Goal: Information Seeking & Learning: Learn about a topic

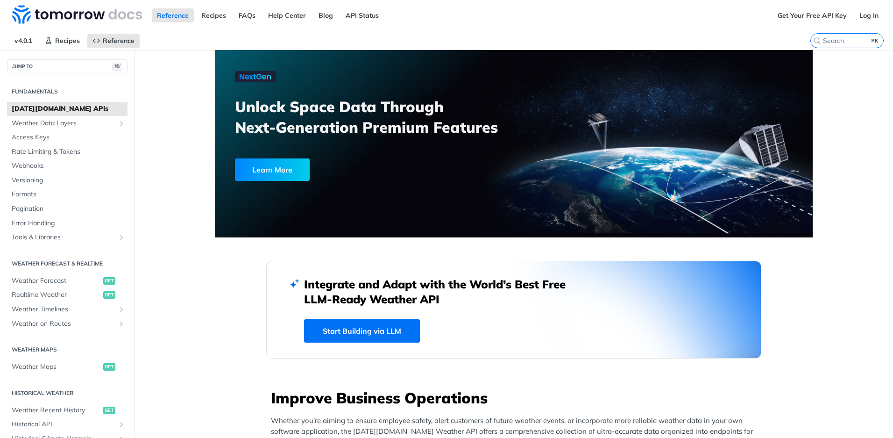
scroll to position [183, 0]
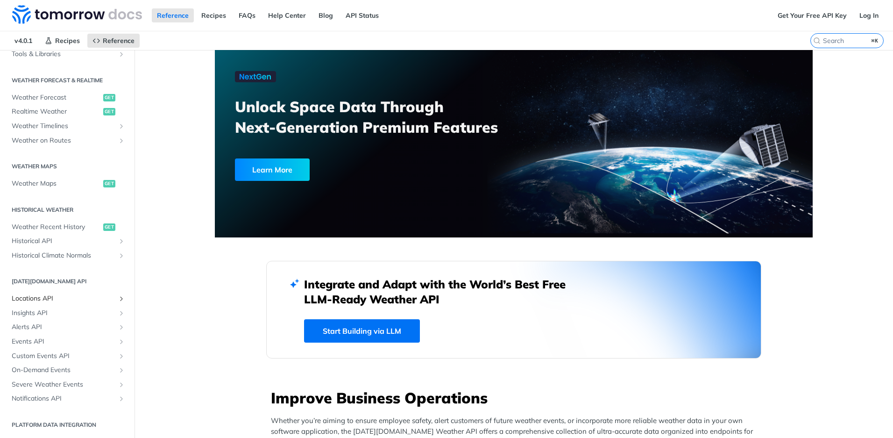
click at [48, 299] on span "Locations API" at bounding box center [64, 298] width 104 height 9
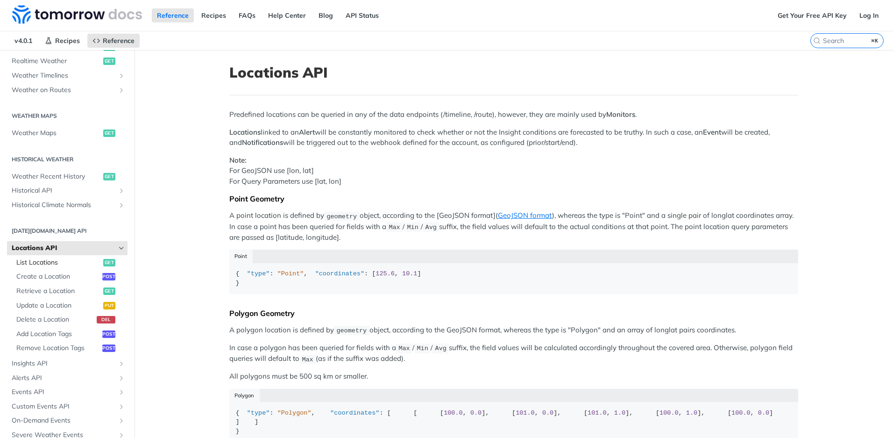
scroll to position [284, 0]
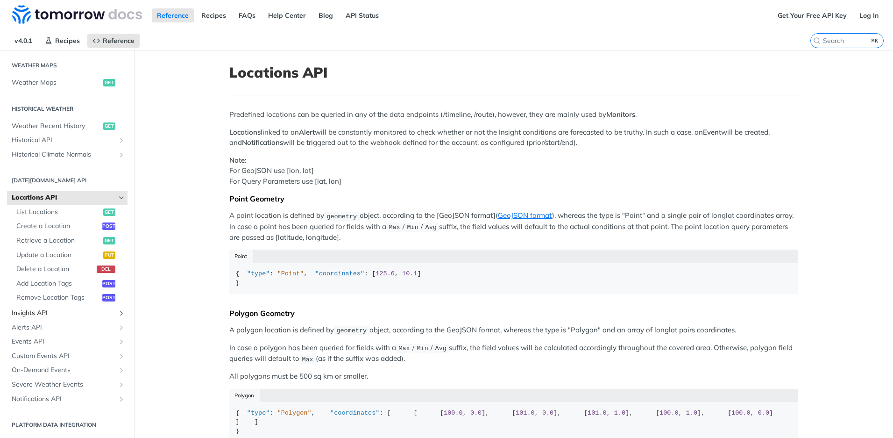
click at [43, 314] on span "Insights API" at bounding box center [64, 312] width 104 height 9
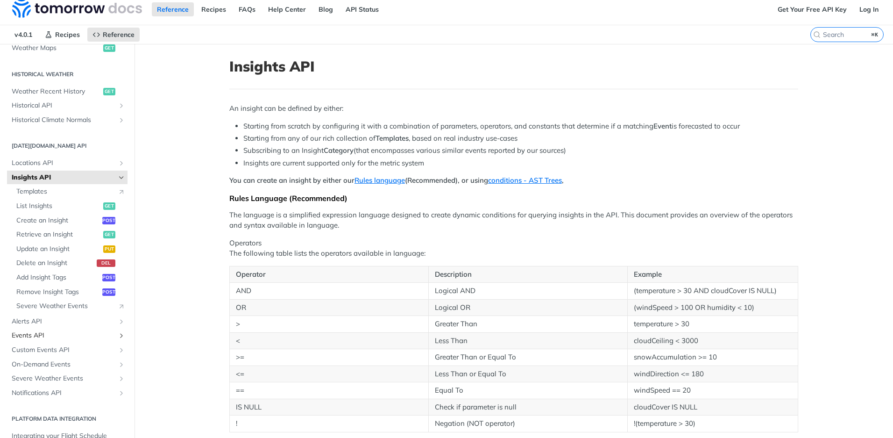
scroll to position [12, 0]
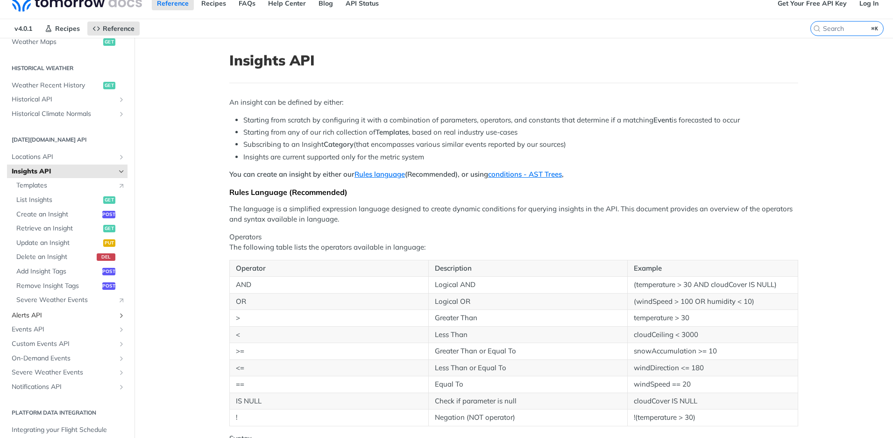
click at [38, 315] on span "Alerts API" at bounding box center [64, 315] width 104 height 9
